Goal: Check status: Verify the current state of an ongoing process or item

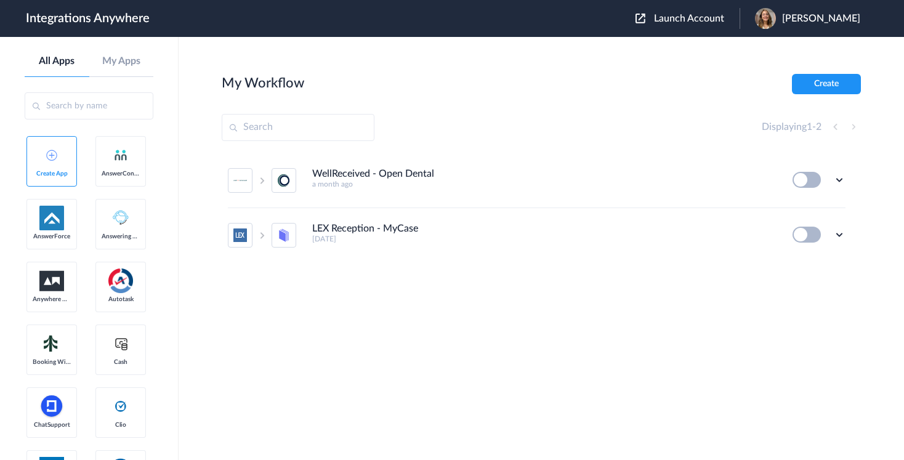
click at [699, 22] on span "Launch Account" at bounding box center [689, 19] width 70 height 10
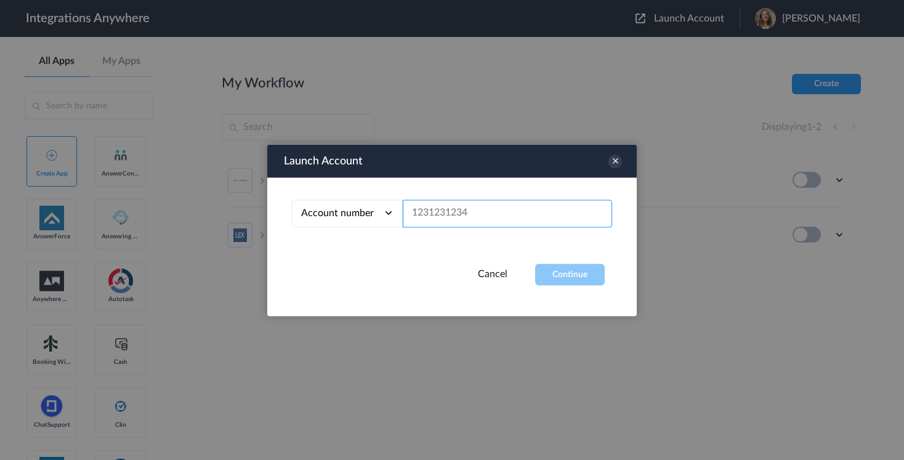
click at [447, 208] on input "text" at bounding box center [507, 214] width 209 height 28
paste input "9862364266"
type input "9862364266"
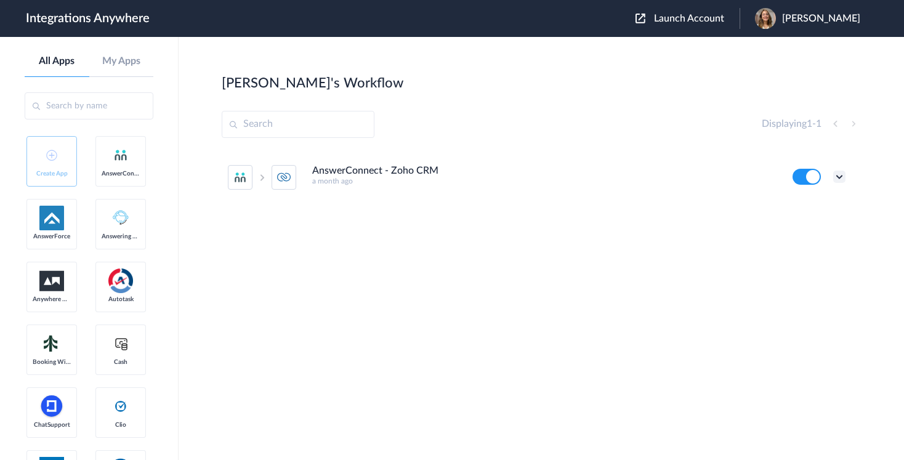
click at [840, 173] on icon at bounding box center [839, 177] width 12 height 12
click at [798, 206] on link "Edit" at bounding box center [790, 205] width 30 height 9
click at [835, 176] on icon at bounding box center [839, 177] width 12 height 12
click at [807, 226] on link "Task history" at bounding box center [804, 228] width 59 height 9
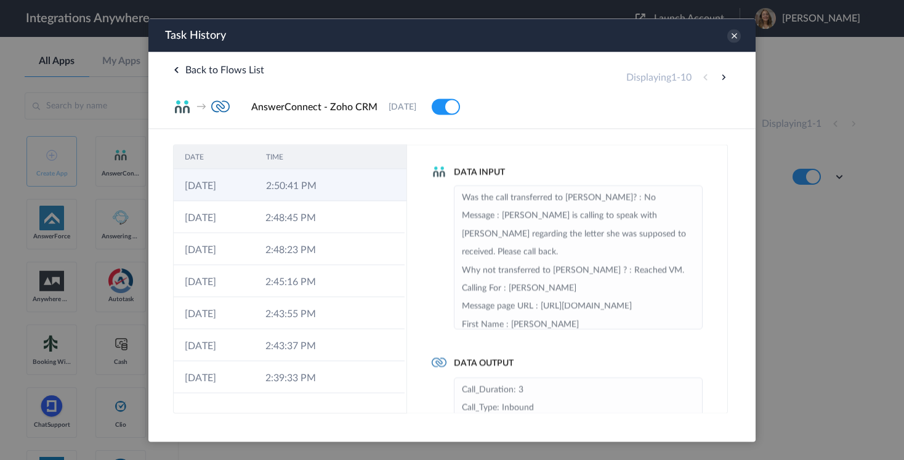
click at [375, 188] on td at bounding box center [383, 185] width 47 height 32
click at [729, 39] on icon at bounding box center [734, 36] width 14 height 14
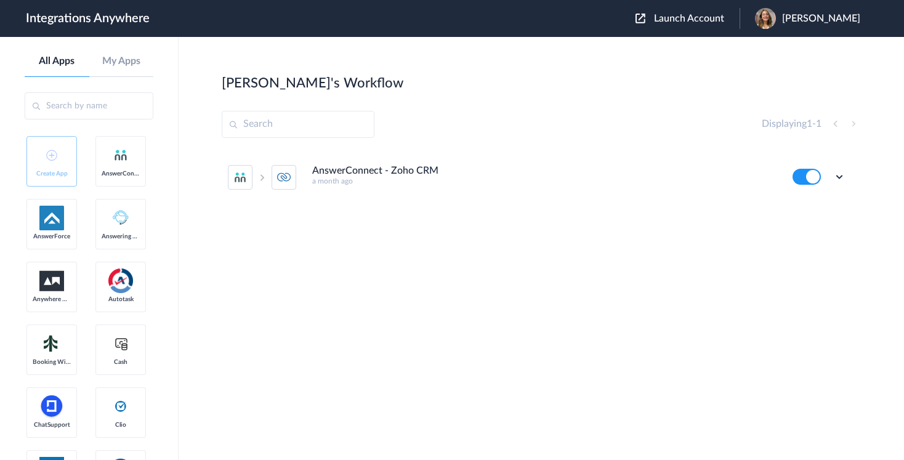
click at [612, 262] on div "AnswerConnect - Zoho CRM a month ago Edit Task history Delete" at bounding box center [541, 242] width 639 height 185
click at [839, 174] on icon at bounding box center [839, 177] width 12 height 12
click at [805, 225] on link "Task history" at bounding box center [804, 228] width 59 height 9
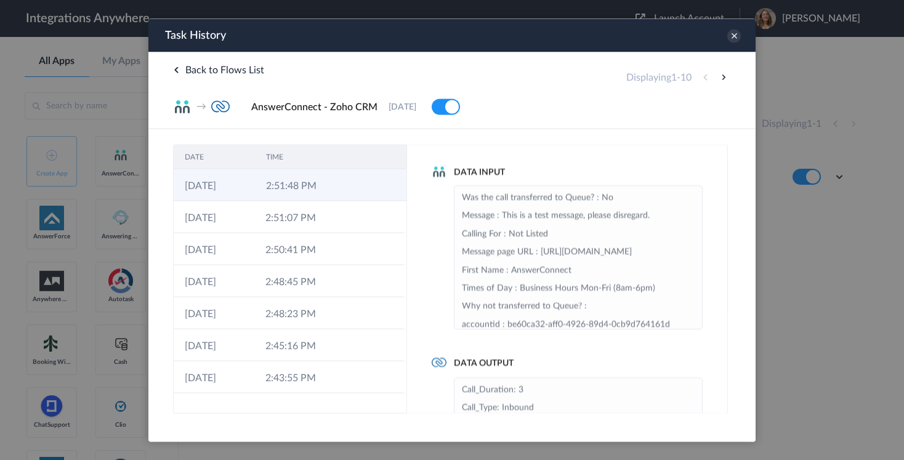
click at [370, 189] on td at bounding box center [383, 185] width 47 height 32
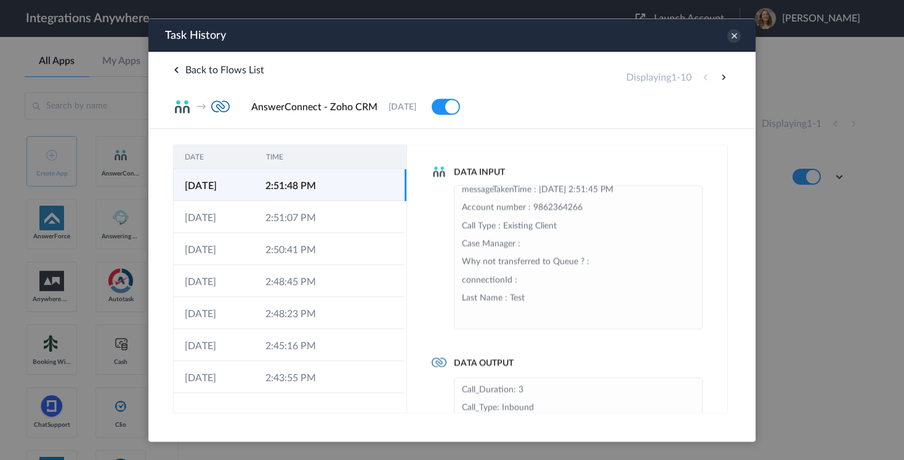
scroll to position [334, 0]
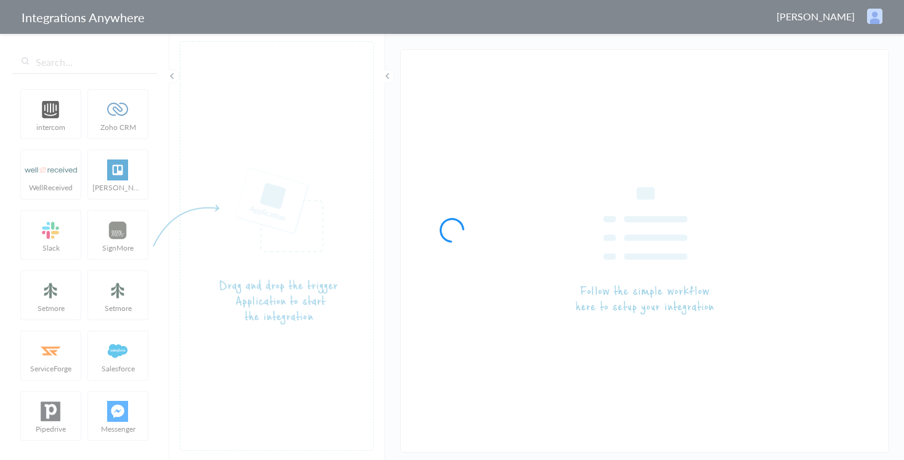
type input "AnswerConnect - Zoho CRM"
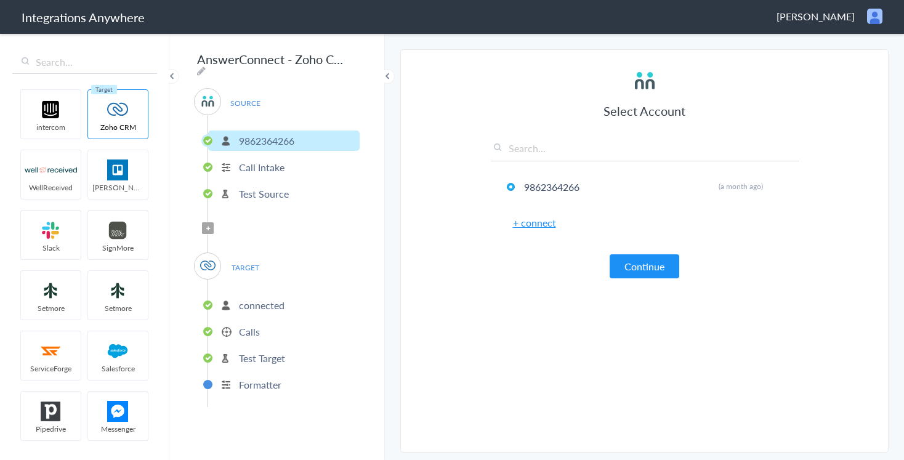
click at [257, 298] on p "connected" at bounding box center [262, 305] width 46 height 14
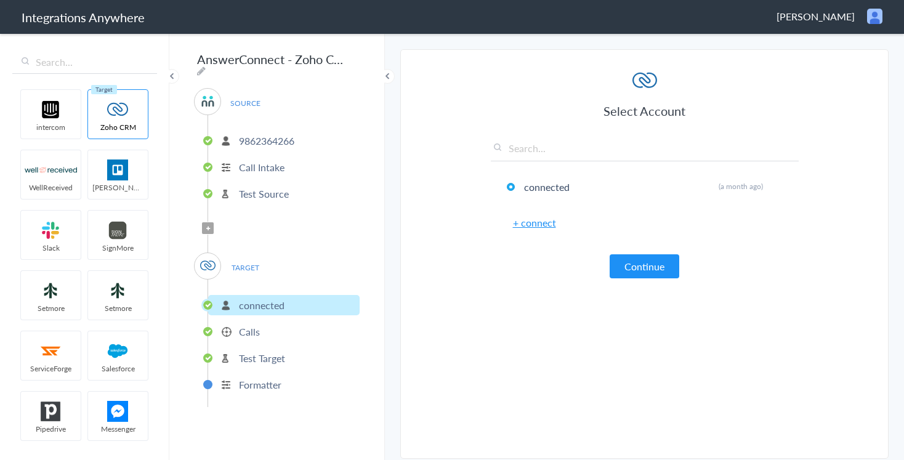
click at [249, 329] on p "Calls" at bounding box center [249, 332] width 21 height 14
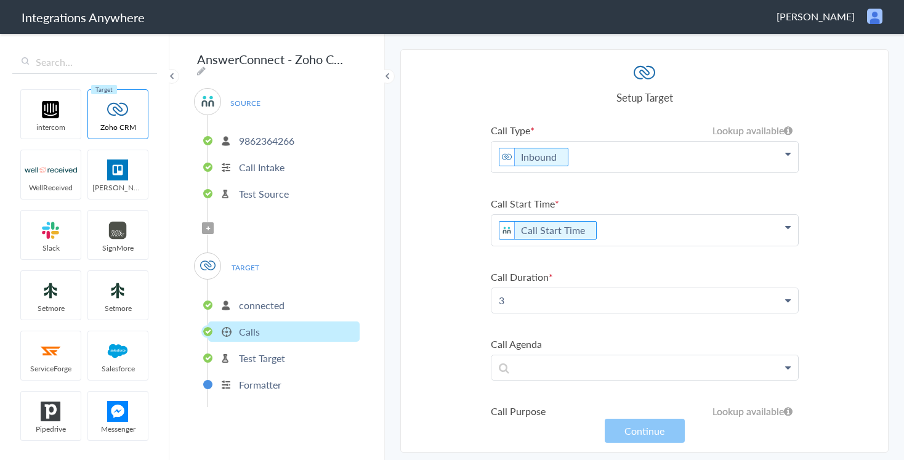
scroll to position [325, 0]
